Goal: Check status: Check status

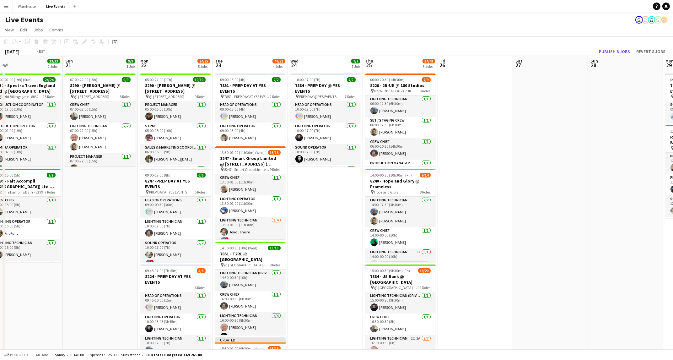
drag, startPoint x: 503, startPoint y: 196, endPoint x: 159, endPoint y: 212, distance: 344.2
click at [159, 212] on app-calendar-viewport "Tue 16 15/15 3 Jobs Wed 17 45/45 6 Jobs Thu 18 60/61 6 Jobs Fri 19 15/15 3 Jobs…" at bounding box center [336, 356] width 673 height 600
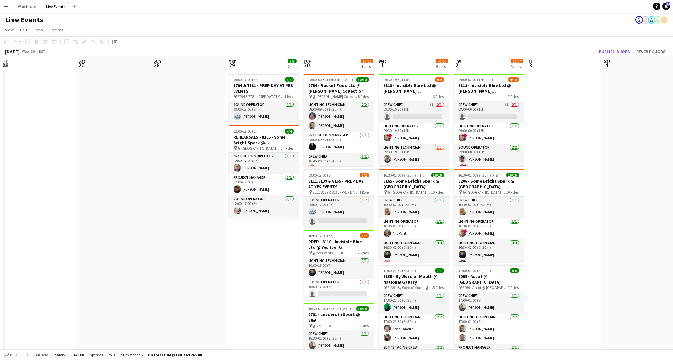
scroll to position [0, 294]
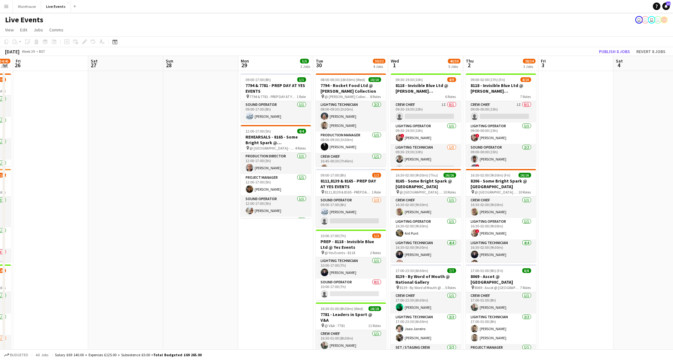
drag, startPoint x: 381, startPoint y: 198, endPoint x: 131, endPoint y: 215, distance: 251.2
click at [131, 215] on app-calendar-viewport "Mon 22 24/25 5 Jobs Tue 23 47/51 4 Jobs Wed 24 7/7 1 Job Thu 25 34/43 3 Jobs Fr…" at bounding box center [336, 356] width 673 height 600
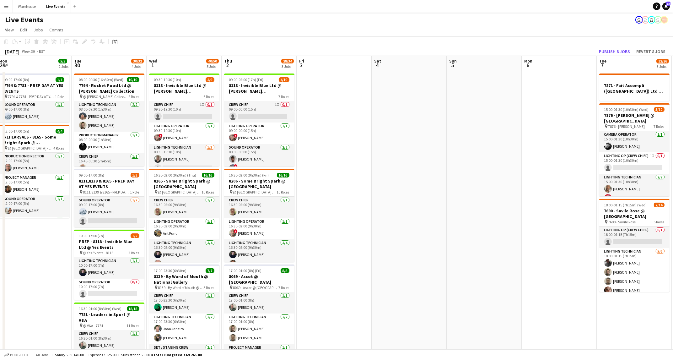
scroll to position [0, 189]
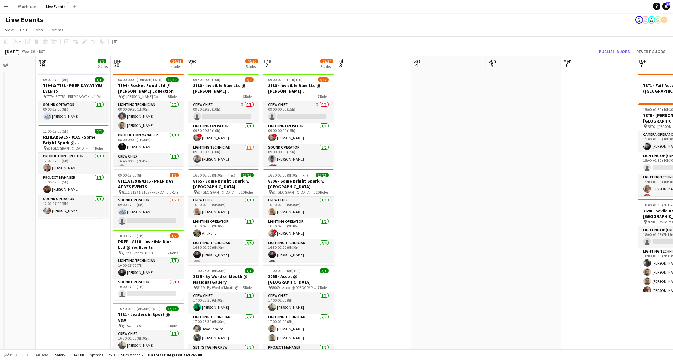
drag, startPoint x: 606, startPoint y: 142, endPoint x: 411, endPoint y: 165, distance: 196.1
click at [411, 165] on app-calendar-viewport "Fri 26 Sat 27 Sun 28 Mon 29 5/5 2 Jobs Tue 30 30/32 4 Jobs Wed 1 40/50 5 Jobs T…" at bounding box center [336, 356] width 673 height 600
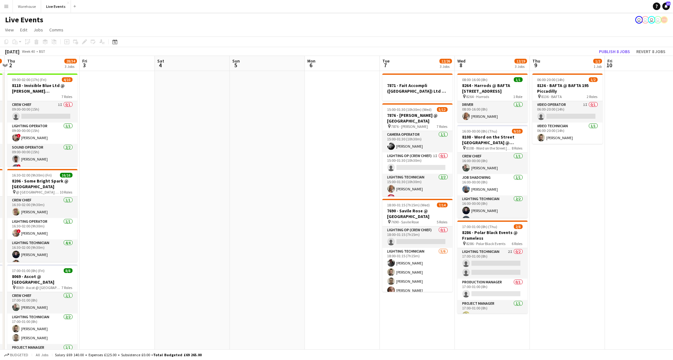
scroll to position [0, 294]
drag, startPoint x: 477, startPoint y: 186, endPoint x: 222, endPoint y: 189, distance: 254.8
click at [222, 189] on app-calendar-viewport "Sun 28 Mon 29 5/5 2 Jobs Tue 30 30/32 4 Jobs Wed 1 40/50 5 Jobs Thu 2 28/34 3 J…" at bounding box center [336, 356] width 673 height 600
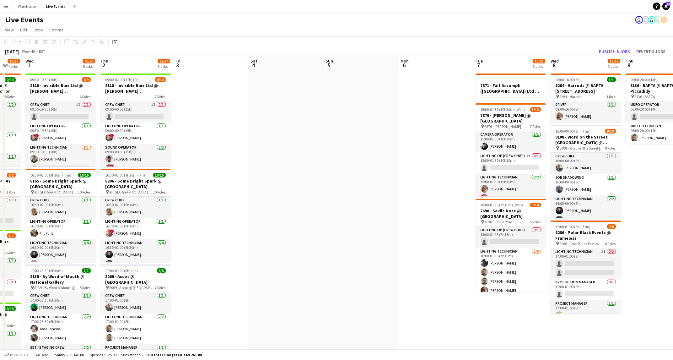
scroll to position [0, 205]
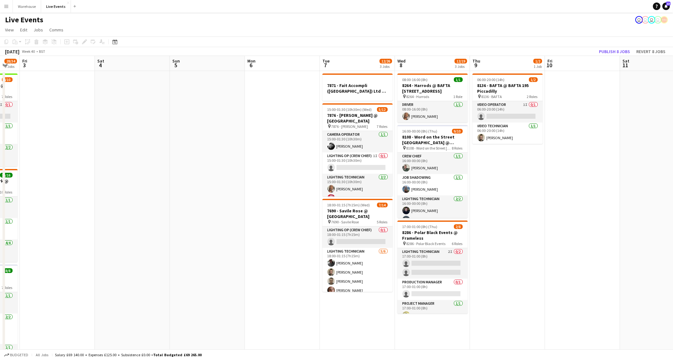
drag, startPoint x: 348, startPoint y: 222, endPoint x: 287, endPoint y: 220, distance: 60.9
click at [287, 220] on app-calendar-viewport "Tue 30 30/32 4 Jobs Wed 1 40/50 5 Jobs Thu 2 28/34 3 Jobs Fri 3 Sat 4 Sun 5 Mon…" at bounding box center [336, 356] width 673 height 600
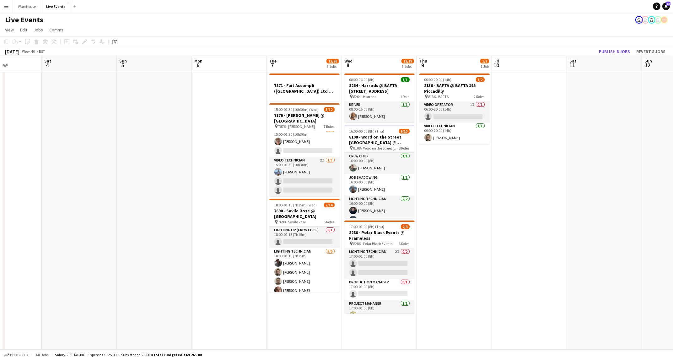
scroll to position [0, 288]
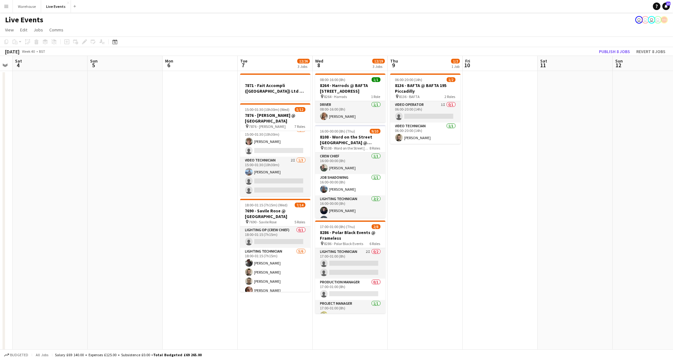
drag, startPoint x: 307, startPoint y: 242, endPoint x: 224, endPoint y: 244, distance: 82.8
click at [224, 244] on app-calendar-viewport "Tue 30 30/32 4 Jobs Wed 1 40/50 5 Jobs Thu 2 28/34 3 Jobs Fri 3 Sat 4 Sun 5 Mon…" at bounding box center [336, 356] width 673 height 600
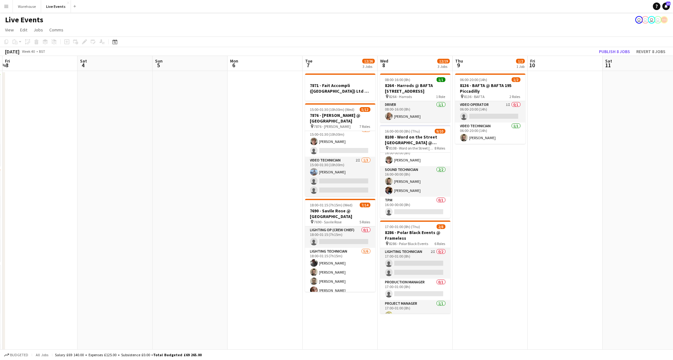
scroll to position [0, 209]
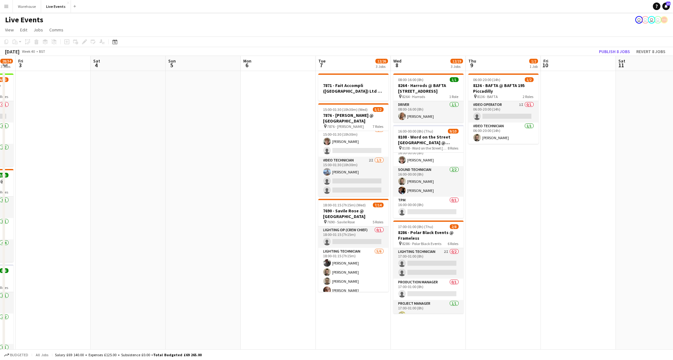
drag, startPoint x: 469, startPoint y: 244, endPoint x: 547, endPoint y: 254, distance: 79.1
click at [547, 254] on app-calendar-viewport "Tue 30 30/32 4 Jobs Wed 1 40/50 5 Jobs Thu 2 28/34 3 Jobs Fri 3 Sat 4 Sun 5 Mon…" at bounding box center [336, 356] width 673 height 600
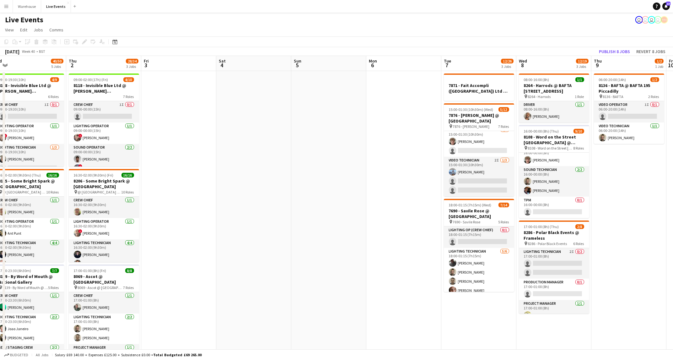
scroll to position [0, 164]
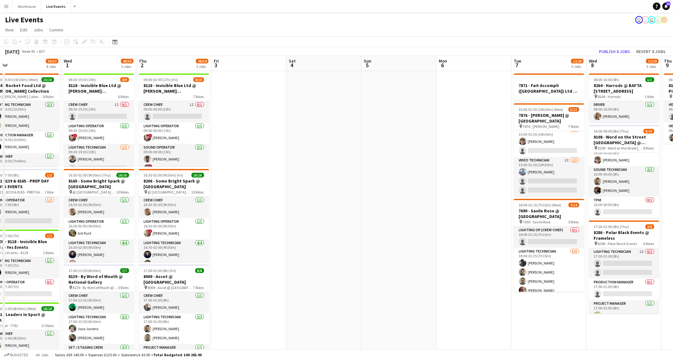
drag, startPoint x: 261, startPoint y: 255, endPoint x: 457, endPoint y: 279, distance: 196.9
click at [457, 279] on app-calendar-viewport "Sun 28 Mon 29 5/5 2 Jobs Tue 30 30/32 4 Jobs Wed 1 40/50 5 Jobs Thu 2 28/34 3 J…" at bounding box center [336, 356] width 673 height 600
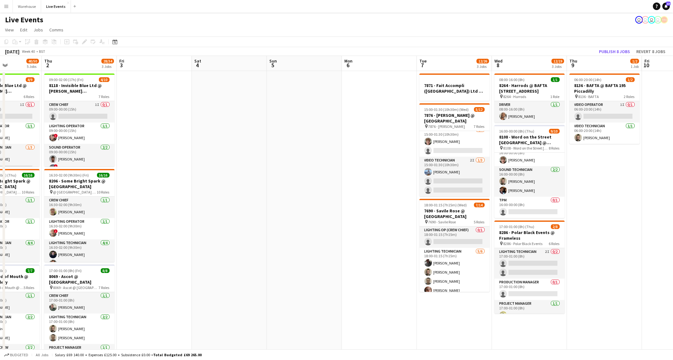
drag, startPoint x: 485, startPoint y: 288, endPoint x: 237, endPoint y: 285, distance: 247.2
click at [237, 285] on app-calendar-viewport "Sun 28 Mon 29 5/5 2 Jobs Tue 30 30/32 4 Jobs Wed 1 40/50 5 Jobs Thu 2 28/34 3 J…" at bounding box center [336, 356] width 673 height 600
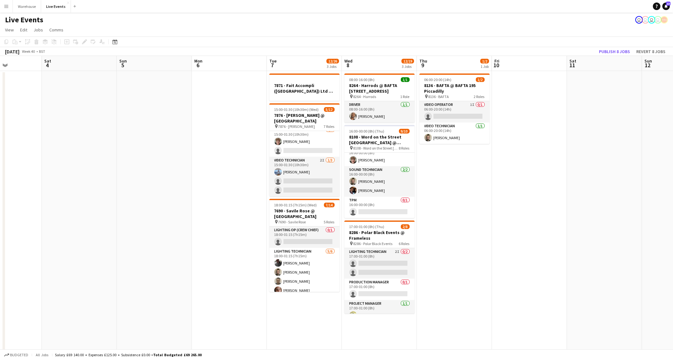
scroll to position [0, 261]
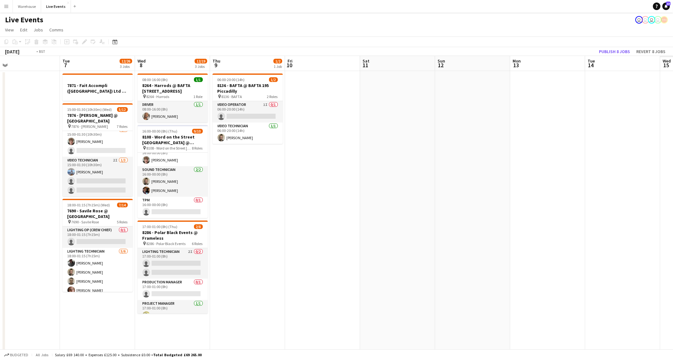
drag, startPoint x: 497, startPoint y: 223, endPoint x: 40, endPoint y: 270, distance: 459.8
click at [40, 270] on app-calendar-viewport "Thu 2 28/34 3 Jobs Fri 3 Sat 4 Sun 5 Mon 6 Tue 7 12/26 3 Jobs Wed 8 12/19 3 Job…" at bounding box center [336, 356] width 673 height 600
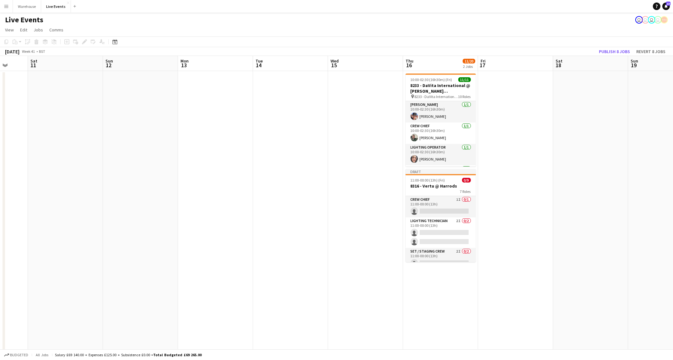
drag, startPoint x: 382, startPoint y: 263, endPoint x: 154, endPoint y: 256, distance: 227.9
click at [154, 256] on app-calendar-viewport "Wed 8 12/19 3 Jobs Thu 9 1/2 1 Job Fri 10 Sat 11 Sun 12 Mon 13 Tue 14 Wed 15 Th…" at bounding box center [336, 356] width 673 height 600
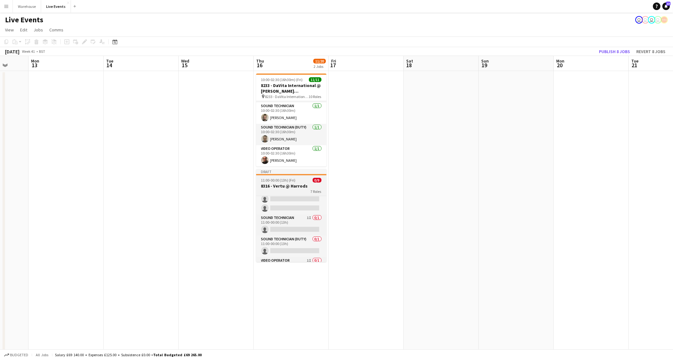
scroll to position [102, 0]
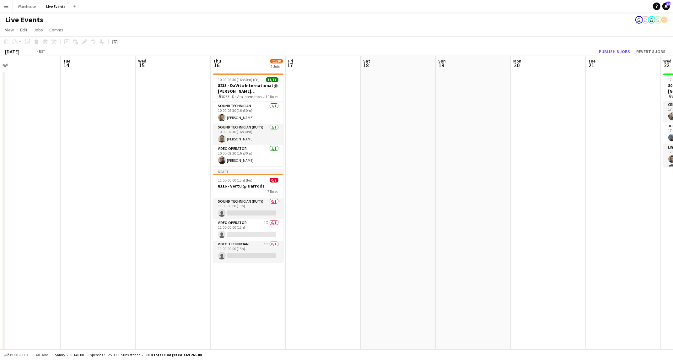
drag, startPoint x: 457, startPoint y: 226, endPoint x: 248, endPoint y: 202, distance: 210.7
click at [248, 202] on app-calendar-viewport "Fri 10 Sat 11 Sun 12 Mon 13 Tue 14 Wed 15 Thu 16 11/20 2 Jobs Fri 17 Sat 18 Sun…" at bounding box center [336, 356] width 673 height 600
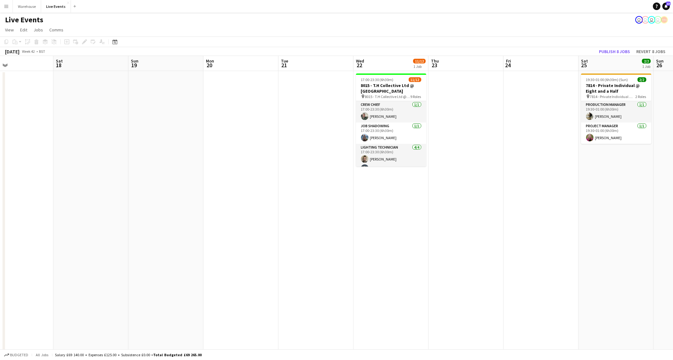
drag, startPoint x: 450, startPoint y: 229, endPoint x: 308, endPoint y: 219, distance: 142.2
click at [308, 219] on app-calendar-viewport "Tue 14 Wed 15 Thu 16 11/20 2 Jobs Fri 17 Sat 18 Sun 19 Mon 20 Tue 21 Wed 22 11/…" at bounding box center [336, 356] width 673 height 600
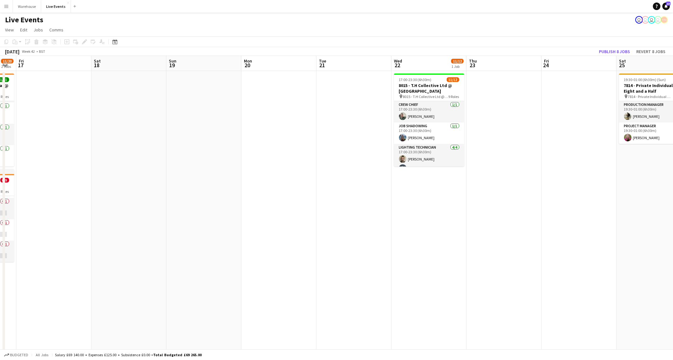
scroll to position [0, 248]
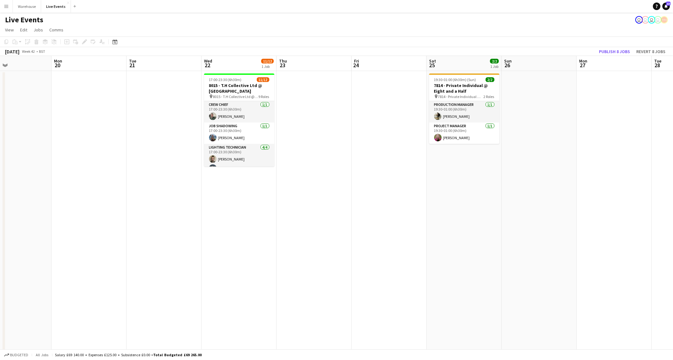
drag, startPoint x: 468, startPoint y: 211, endPoint x: 317, endPoint y: 213, distance: 150.9
click at [317, 213] on app-calendar-viewport "Thu 16 11/20 2 Jobs Fri 17 Sat 18 Sun 19 Mon 20 Tue 21 Wed 22 11/12 1 Job Thu 2…" at bounding box center [336, 356] width 673 height 600
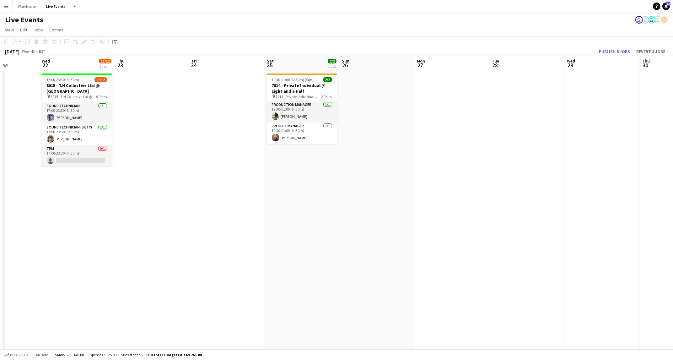
drag, startPoint x: 393, startPoint y: 189, endPoint x: 231, endPoint y: 142, distance: 168.6
click at [231, 142] on app-calendar-viewport "Sat 18 Sun 19 Mon 20 Tue 21 Wed 22 11/12 1 Job Thu 23 Fri 24 Sat 25 2/2 1 Job S…" at bounding box center [336, 356] width 673 height 600
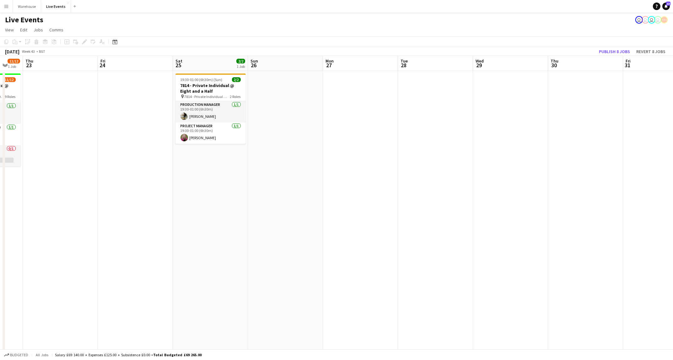
drag, startPoint x: 398, startPoint y: 176, endPoint x: 271, endPoint y: 159, distance: 128.5
click at [271, 159] on app-calendar-viewport "Mon 20 Tue 21 Wed 22 11/12 1 Job Thu 23 Fri 24 Sat 25 2/2 1 Job Sun 26 Mon 27 T…" at bounding box center [336, 356] width 673 height 600
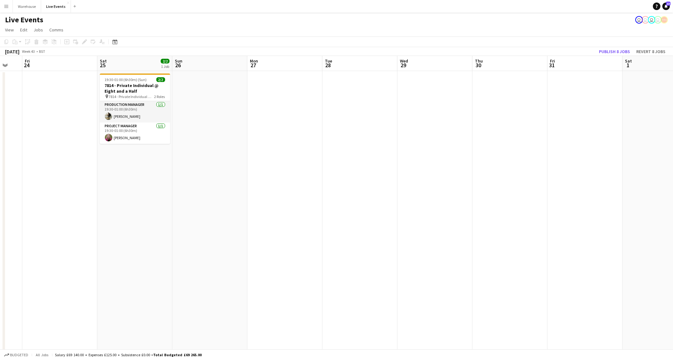
drag, startPoint x: 352, startPoint y: 153, endPoint x: 310, endPoint y: 163, distance: 43.2
click at [310, 163] on app-calendar-viewport "Mon 20 Tue 21 Wed 22 11/12 1 Job Thu 23 Fri 24 Sat 25 2/2 1 Job Sun 26 Mon 27 T…" at bounding box center [336, 356] width 673 height 600
